Goal: Entertainment & Leisure: Consume media (video, audio)

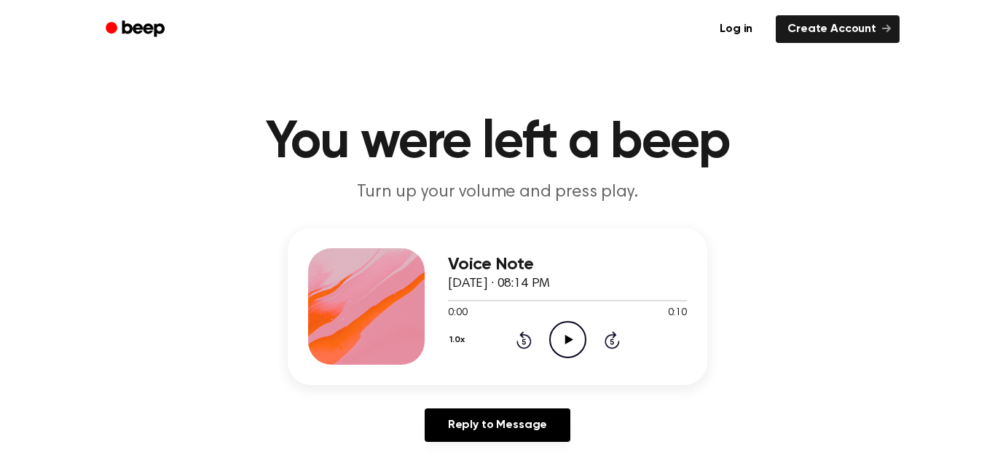
click at [591, 343] on div "1.0x Rewind 5 seconds Play Audio Skip 5 seconds" at bounding box center [567, 339] width 239 height 37
click at [555, 337] on icon "Play Audio" at bounding box center [567, 339] width 37 height 37
click at [564, 338] on icon at bounding box center [567, 339] width 7 height 9
click at [567, 336] on icon "Play Audio" at bounding box center [567, 339] width 37 height 37
click at [559, 338] on icon "Pause Audio" at bounding box center [567, 339] width 37 height 37
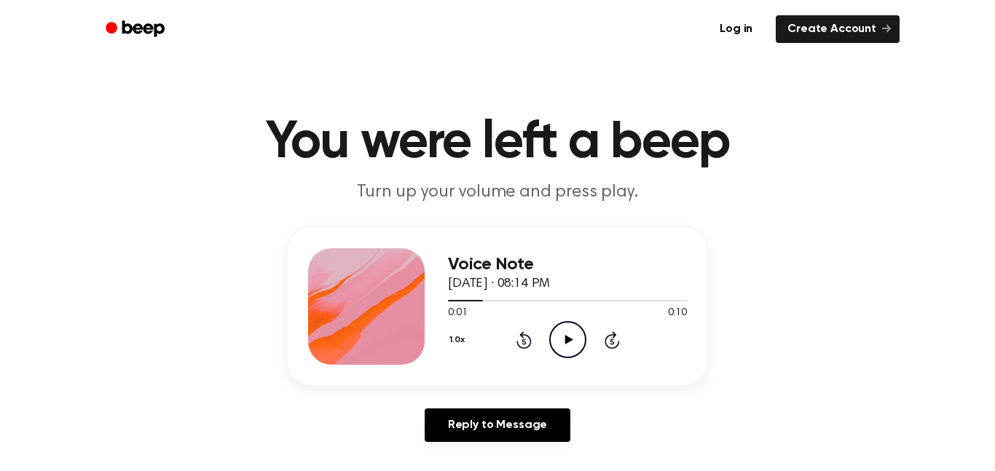
click at [575, 342] on icon "Play Audio" at bounding box center [567, 339] width 37 height 37
click at [569, 334] on icon "Pause Audio" at bounding box center [567, 339] width 37 height 37
click at [560, 332] on icon "Play Audio" at bounding box center [567, 339] width 37 height 37
click at [457, 338] on button "1.0x" at bounding box center [459, 340] width 22 height 25
click at [556, 338] on icon "Play Audio" at bounding box center [567, 339] width 37 height 37
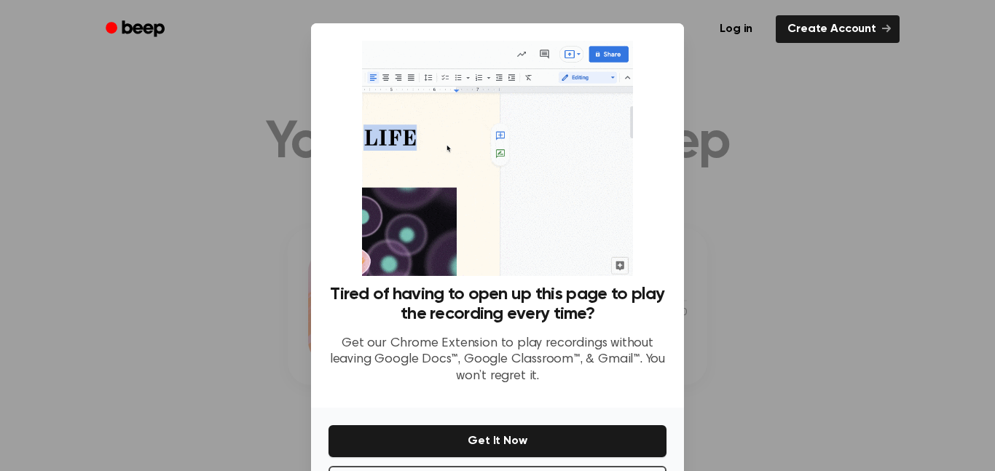
click at [229, 138] on div at bounding box center [497, 235] width 995 height 471
click at [244, 130] on div at bounding box center [497, 235] width 995 height 471
click at [248, 131] on div at bounding box center [497, 235] width 995 height 471
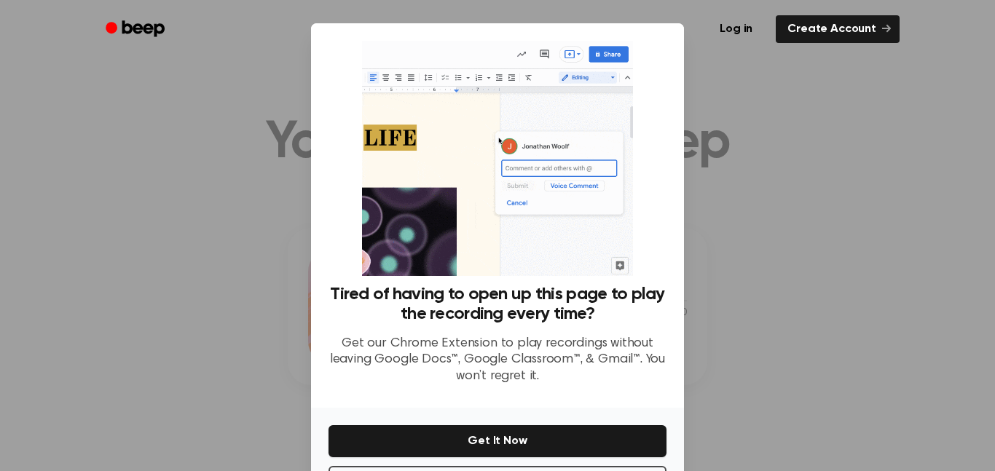
click at [240, 119] on div at bounding box center [497, 235] width 995 height 471
click at [239, 112] on div at bounding box center [497, 235] width 995 height 471
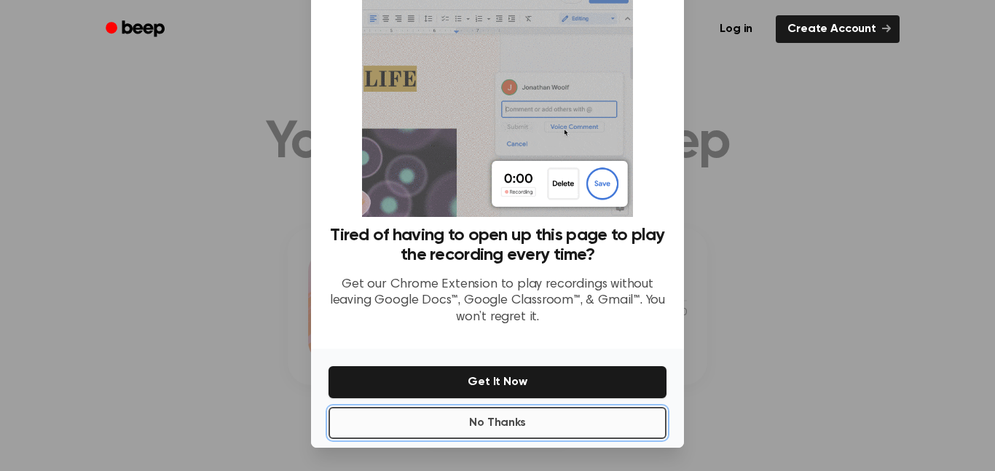
click at [436, 430] on button "No Thanks" at bounding box center [497, 423] width 338 height 32
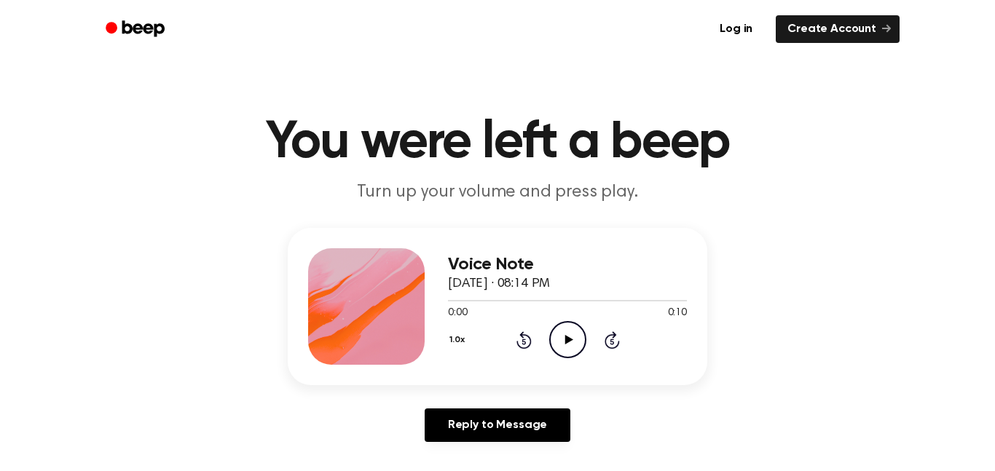
click at [589, 341] on div "1.0x Rewind 5 seconds Play Audio Skip 5 seconds" at bounding box center [567, 339] width 239 height 37
click at [563, 329] on icon "Play Audio" at bounding box center [567, 339] width 37 height 37
click at [571, 336] on icon "Pause Audio" at bounding box center [567, 339] width 37 height 37
click at [524, 342] on icon at bounding box center [523, 342] width 4 height 6
click at [568, 334] on icon "Play Audio" at bounding box center [567, 339] width 37 height 37
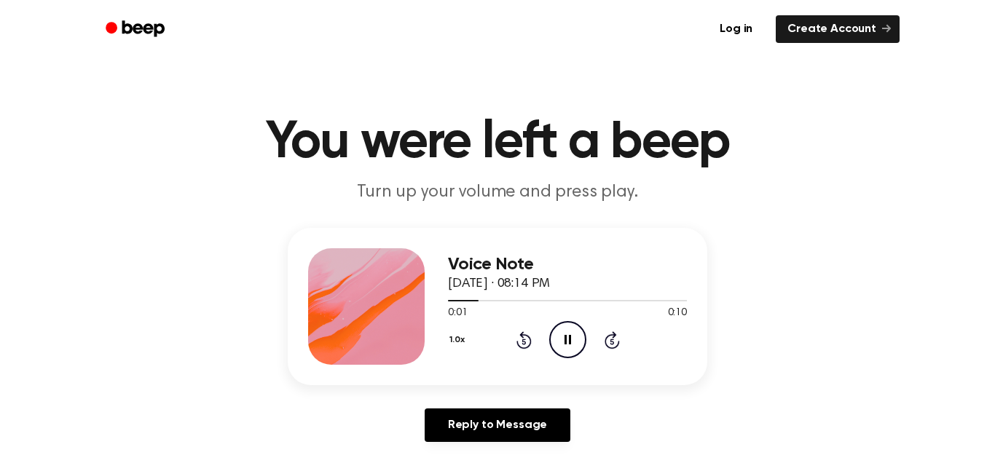
click at [567, 334] on icon "Pause Audio" at bounding box center [567, 339] width 37 height 37
click at [572, 341] on icon "Play Audio" at bounding box center [567, 339] width 37 height 37
click at [564, 340] on icon at bounding box center [567, 339] width 7 height 9
click at [567, 331] on icon "Play Audio" at bounding box center [567, 339] width 37 height 37
click at [565, 345] on icon at bounding box center [567, 339] width 7 height 9
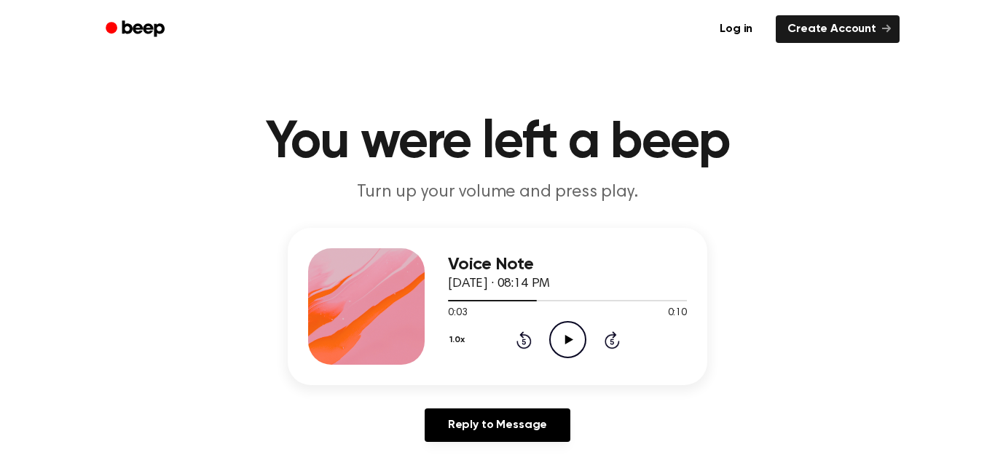
click at [572, 346] on icon "Play Audio" at bounding box center [567, 339] width 37 height 37
click at [567, 342] on icon "Pause Audio" at bounding box center [567, 339] width 37 height 37
click at [524, 342] on icon at bounding box center [523, 342] width 4 height 6
click at [574, 355] on icon "Play Audio" at bounding box center [567, 339] width 37 height 37
click at [575, 356] on circle at bounding box center [568, 340] width 36 height 36
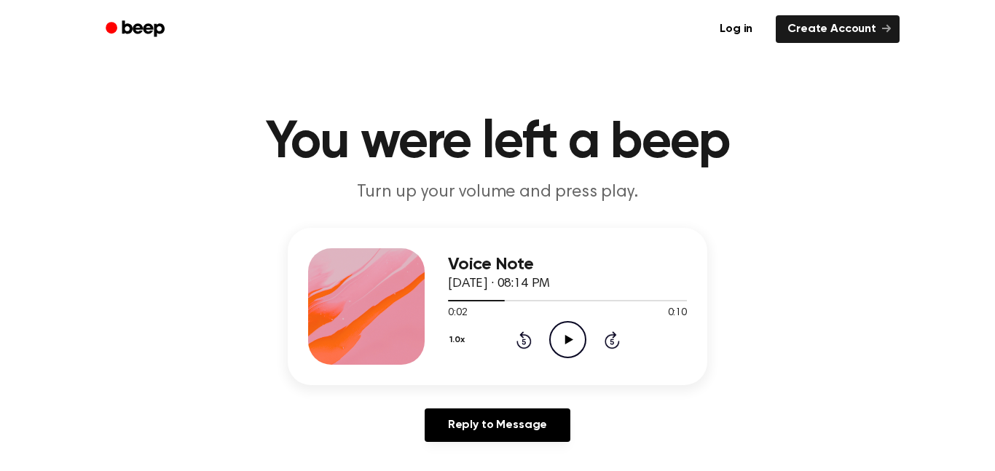
click at [566, 360] on div "Voice Note September 7, 2025 · 08:14 PM 0:02 0:10 Your browser does not support…" at bounding box center [567, 306] width 239 height 117
click at [566, 338] on icon at bounding box center [568, 339] width 8 height 9
click at [565, 336] on icon at bounding box center [567, 339] width 7 height 9
click at [567, 344] on icon "Play Audio" at bounding box center [567, 339] width 37 height 37
click at [564, 355] on icon "Pause Audio" at bounding box center [567, 339] width 37 height 37
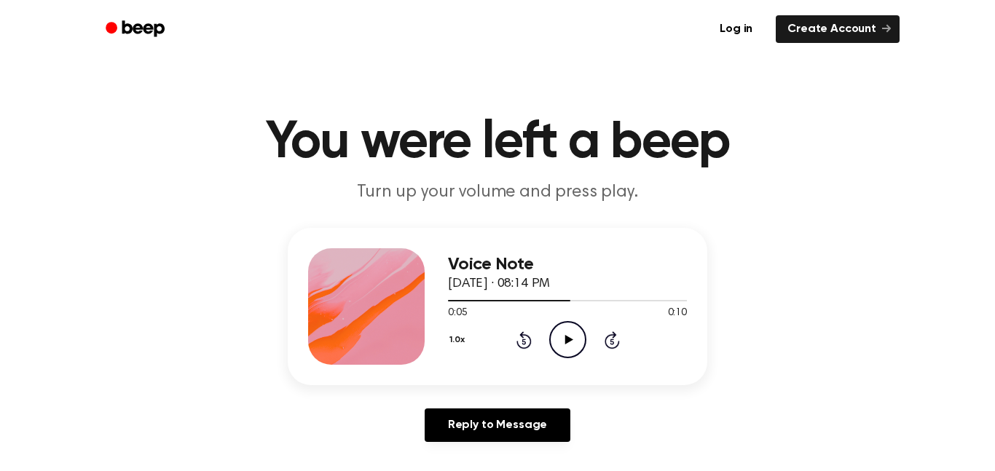
click at [556, 345] on icon "Play Audio" at bounding box center [567, 339] width 37 height 37
click at [564, 339] on icon at bounding box center [567, 339] width 7 height 9
click at [578, 352] on icon "Play Audio" at bounding box center [567, 339] width 37 height 37
click at [579, 342] on icon "Pause Audio" at bounding box center [567, 339] width 37 height 37
click at [521, 343] on icon "Rewind 5 seconds" at bounding box center [524, 340] width 16 height 19
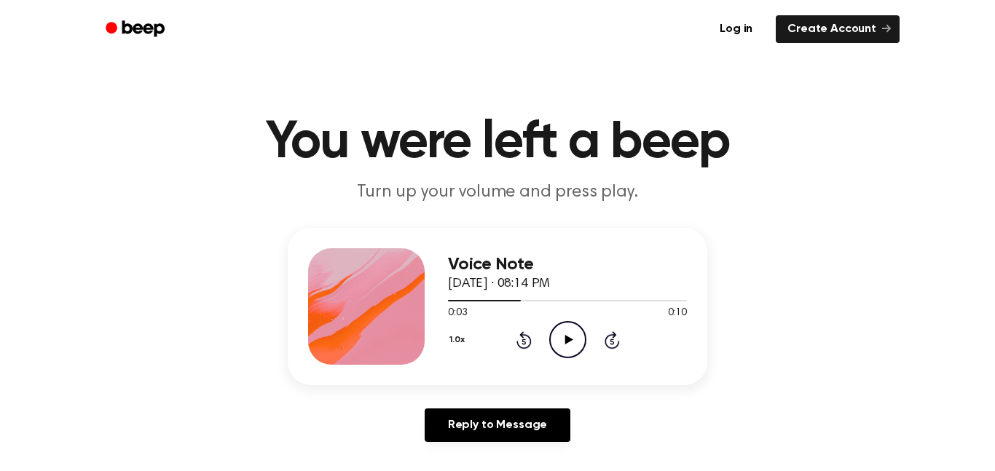
click at [555, 332] on icon "Play Audio" at bounding box center [567, 339] width 37 height 37
click at [567, 340] on icon "Pause Audio" at bounding box center [567, 339] width 37 height 37
click at [516, 340] on icon "Rewind 5 seconds" at bounding box center [524, 340] width 16 height 19
click at [556, 347] on icon "Play Audio" at bounding box center [567, 339] width 37 height 37
click at [568, 339] on icon "Pause Audio" at bounding box center [567, 339] width 37 height 37
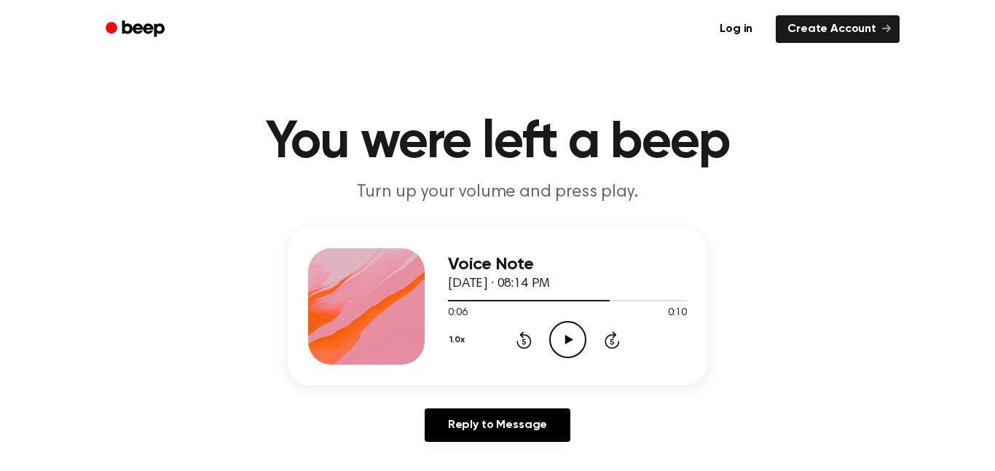
click at [576, 341] on icon "Play Audio" at bounding box center [567, 339] width 37 height 37
click at [569, 335] on icon "Pause Audio" at bounding box center [567, 339] width 37 height 37
click at [570, 344] on icon "Play Audio" at bounding box center [567, 339] width 37 height 37
click at [572, 343] on icon "Pause Audio" at bounding box center [567, 339] width 37 height 37
click at [524, 342] on icon at bounding box center [523, 342] width 4 height 6
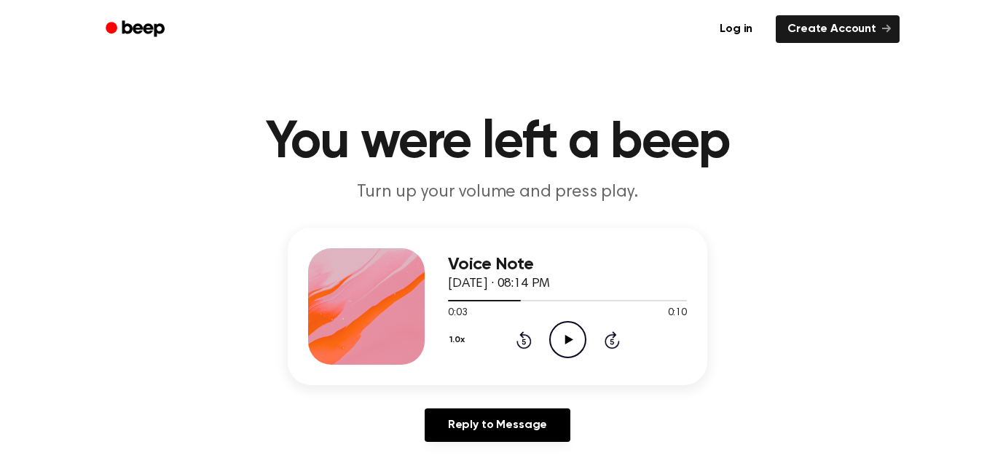
click at [564, 339] on icon "Play Audio" at bounding box center [567, 339] width 37 height 37
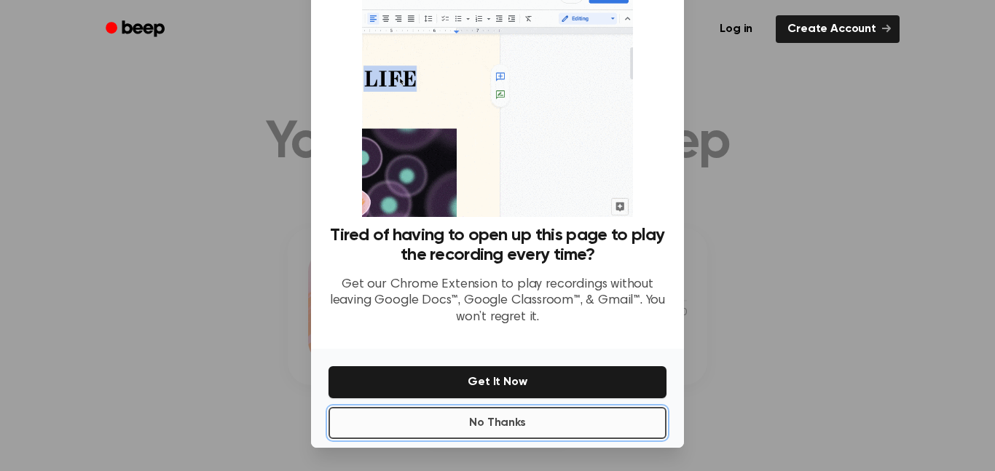
click at [536, 428] on button "No Thanks" at bounding box center [497, 423] width 338 height 32
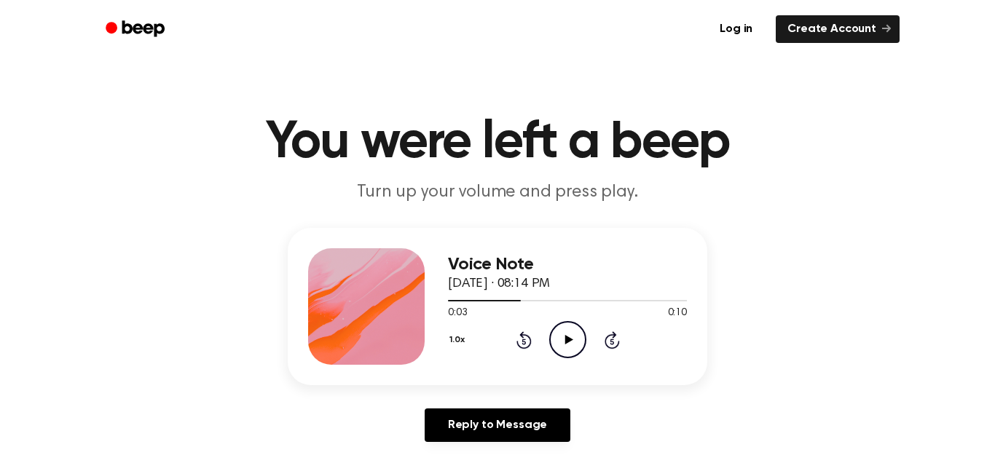
click at [561, 336] on icon "Play Audio" at bounding box center [567, 339] width 37 height 37
click at [581, 343] on icon "Pause Audio" at bounding box center [567, 339] width 37 height 37
click at [572, 338] on icon "Play Audio" at bounding box center [567, 339] width 37 height 37
click at [568, 331] on icon "Pause Audio" at bounding box center [567, 339] width 37 height 37
click at [567, 340] on icon at bounding box center [568, 339] width 8 height 9
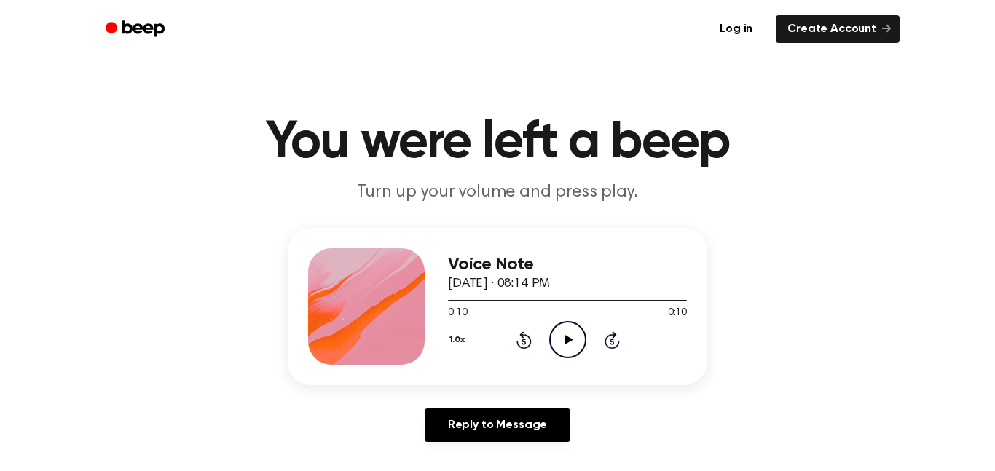
click at [576, 339] on icon "Play Audio" at bounding box center [567, 339] width 37 height 37
click at [562, 350] on icon "Play Audio" at bounding box center [567, 339] width 37 height 37
